Goal: Participate in discussion

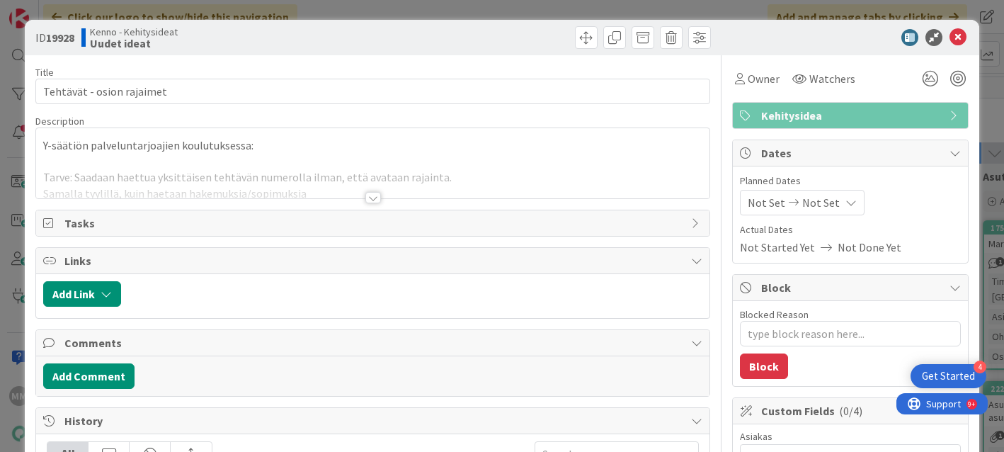
click at [365, 203] on div at bounding box center [373, 197] width 16 height 11
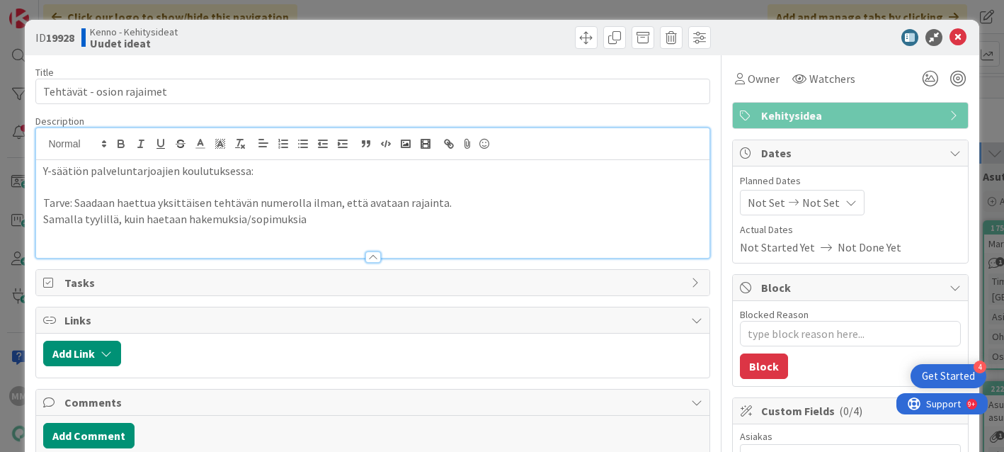
click at [950, 44] on icon at bounding box center [958, 37] width 17 height 17
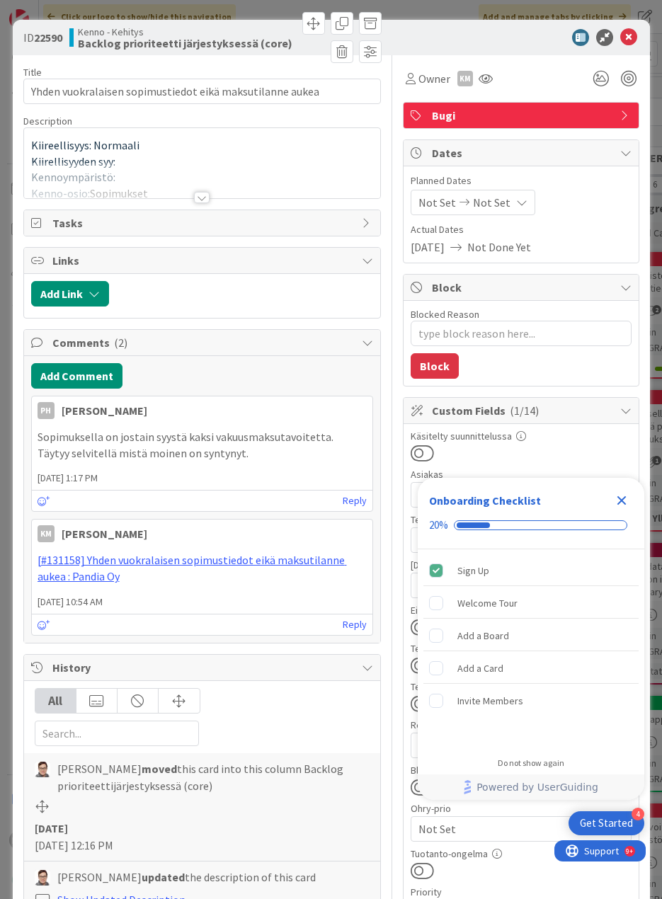
type textarea "x"
